Goal: Task Accomplishment & Management: Understand process/instructions

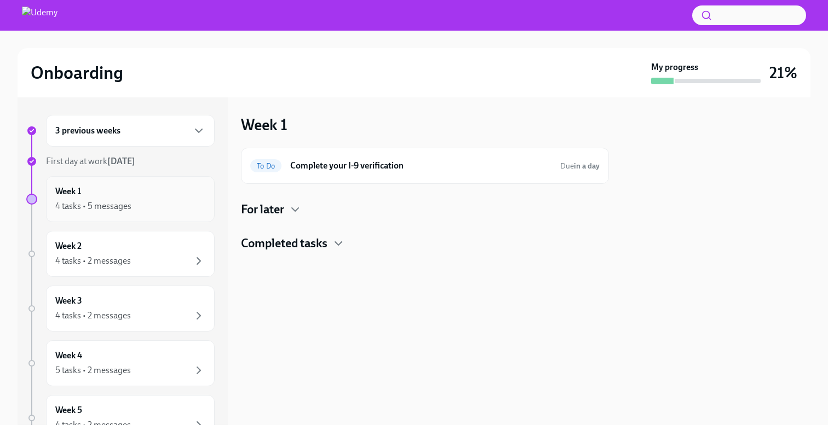
click at [108, 199] on div "Week 1 4 tasks • 5 messages" at bounding box center [130, 199] width 150 height 27
click at [148, 251] on div "Week 2 4 tasks • 2 messages" at bounding box center [130, 253] width 150 height 27
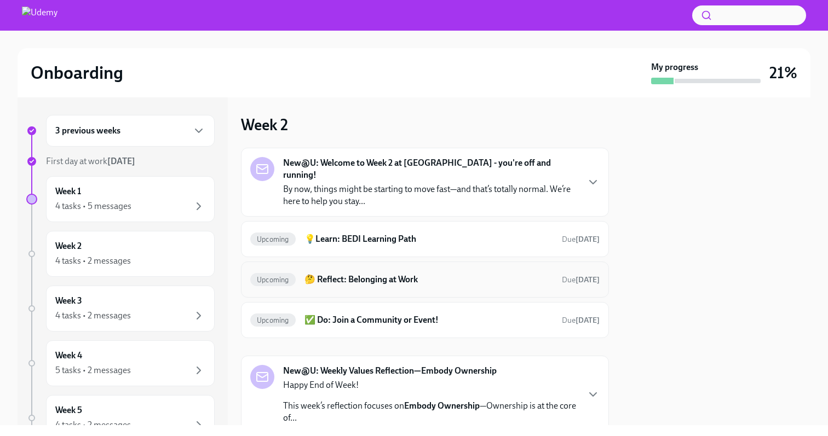
scroll to position [72, 0]
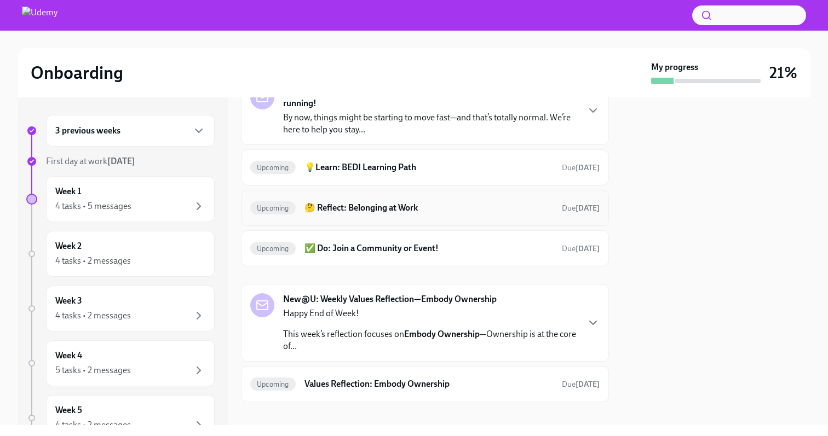
click at [421, 284] on div "New@U: Weekly Values Reflection—Embody Ownership Happy End of Week! This week’s…" at bounding box center [425, 323] width 368 height 78
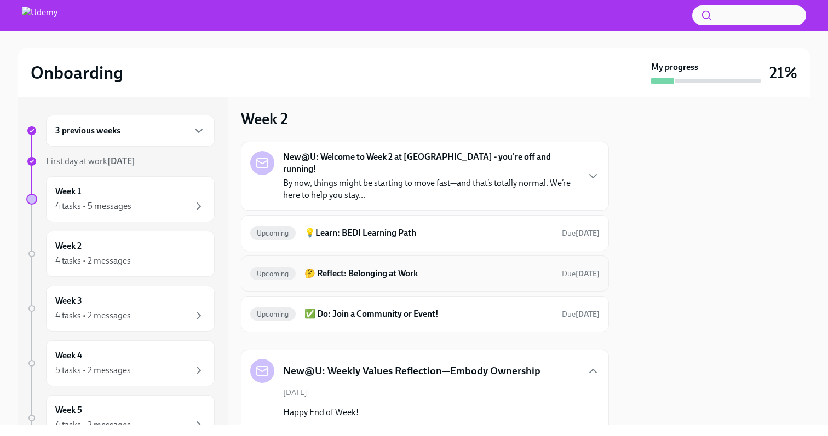
scroll to position [0, 0]
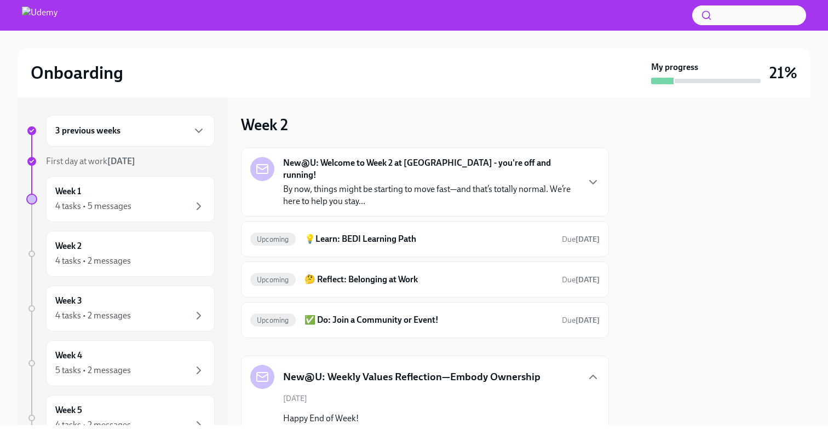
click at [342, 183] on p "By now, things might be starting to move fast—and that’s totally normal. We’re …" at bounding box center [430, 195] width 295 height 24
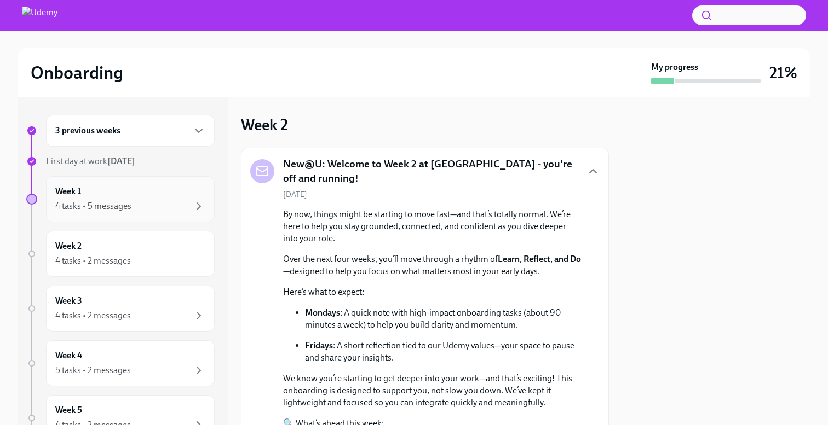
click at [131, 191] on div "Week 1 4 tasks • 5 messages" at bounding box center [130, 199] width 150 height 27
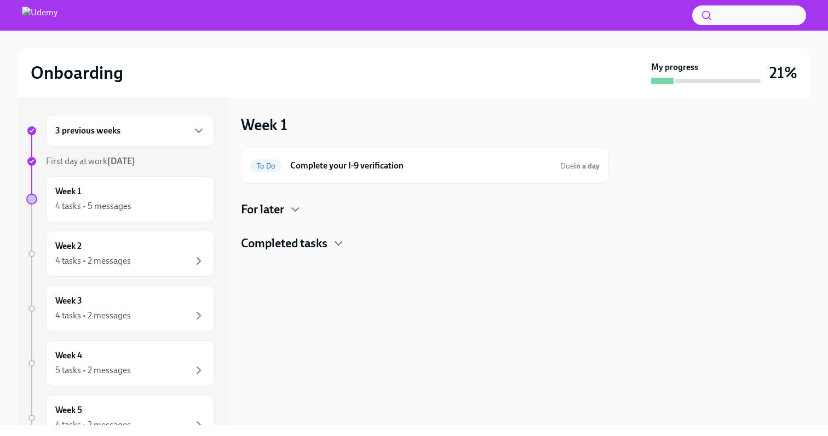
click at [270, 201] on div "To Do Complete your I-9 verification Due in a day For later Completed tasks" at bounding box center [425, 200] width 368 height 104
click at [270, 210] on h4 "For later" at bounding box center [262, 209] width 43 height 16
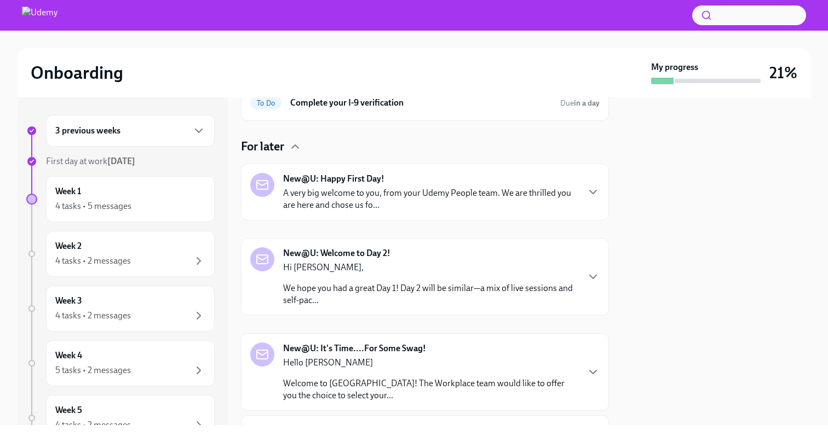
scroll to position [64, 0]
click at [385, 203] on p "A very big welcome to you, from your Udemy People team. We are thrilled you are…" at bounding box center [430, 198] width 295 height 24
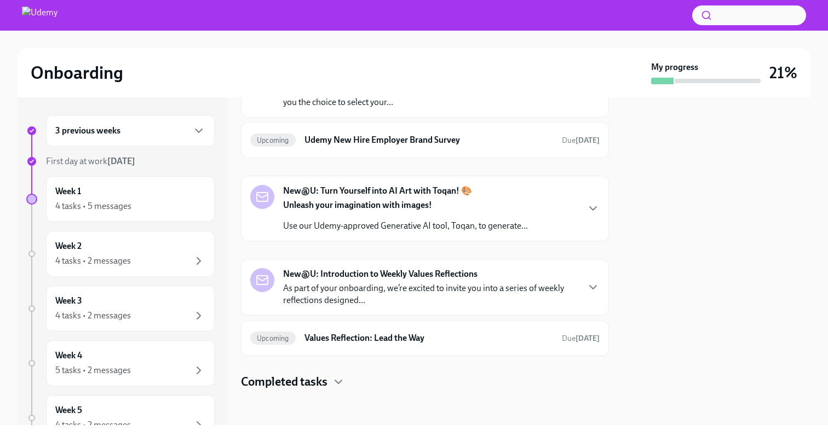
scroll to position [821, 0]
click at [396, 210] on strong "Unleash your imagination with images!" at bounding box center [357, 205] width 149 height 10
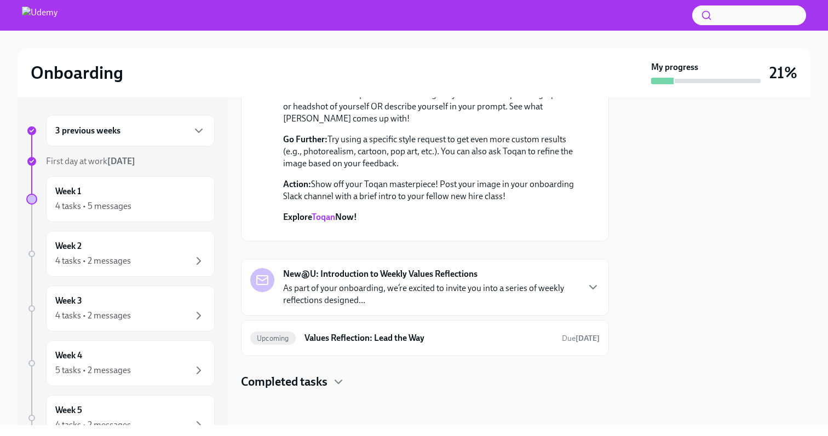
scroll to position [1260, 0]
click at [396, 289] on p "As part of your onboarding, we’re excited to invite you into a series of weekly…" at bounding box center [430, 295] width 295 height 24
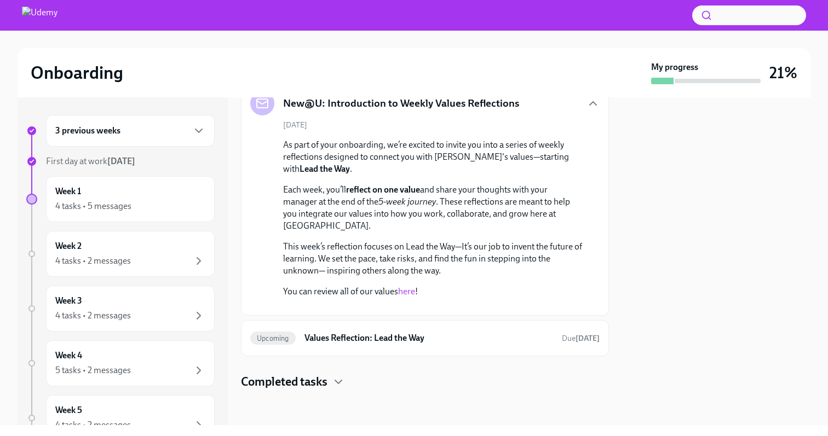
scroll to position [1553, 0]
click at [393, 332] on h6 "Values Reflection: Lead the Way" at bounding box center [428, 338] width 249 height 12
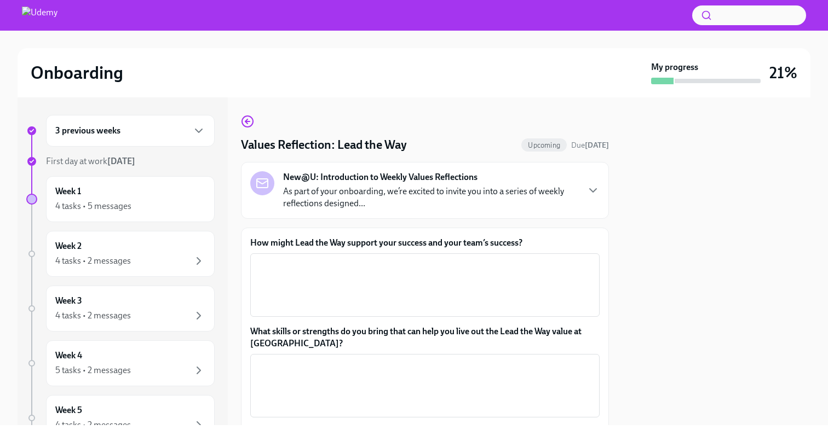
click at [381, 178] on strong "New@U: Introduction to Weekly Values Reflections" at bounding box center [380, 177] width 194 height 12
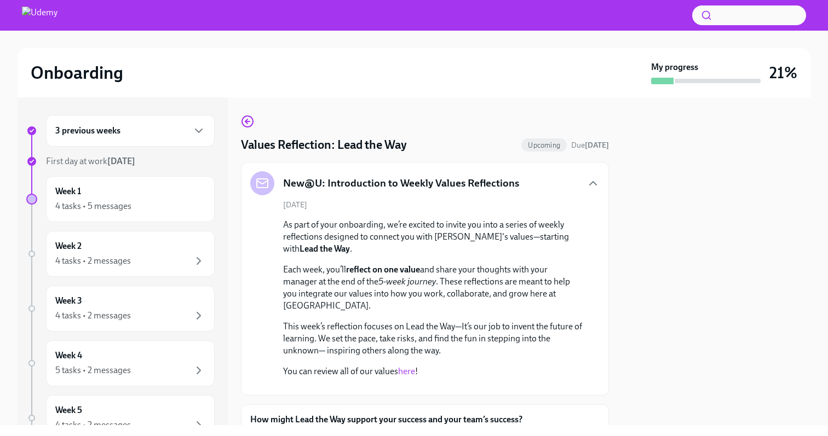
click at [369, 153] on div "Values Reflection: Lead the Way Upcoming Due [DATE] New@U: Introduction to Week…" at bounding box center [425, 375] width 368 height 520
click at [236, 118] on div "3 previous weeks First day at work [DATE] Week 1 4 tasks • 5 messages Week 2 4 …" at bounding box center [414, 261] width 793 height 328
click at [241, 118] on icon "button" at bounding box center [247, 121] width 13 height 13
